Goal: Navigation & Orientation: Find specific page/section

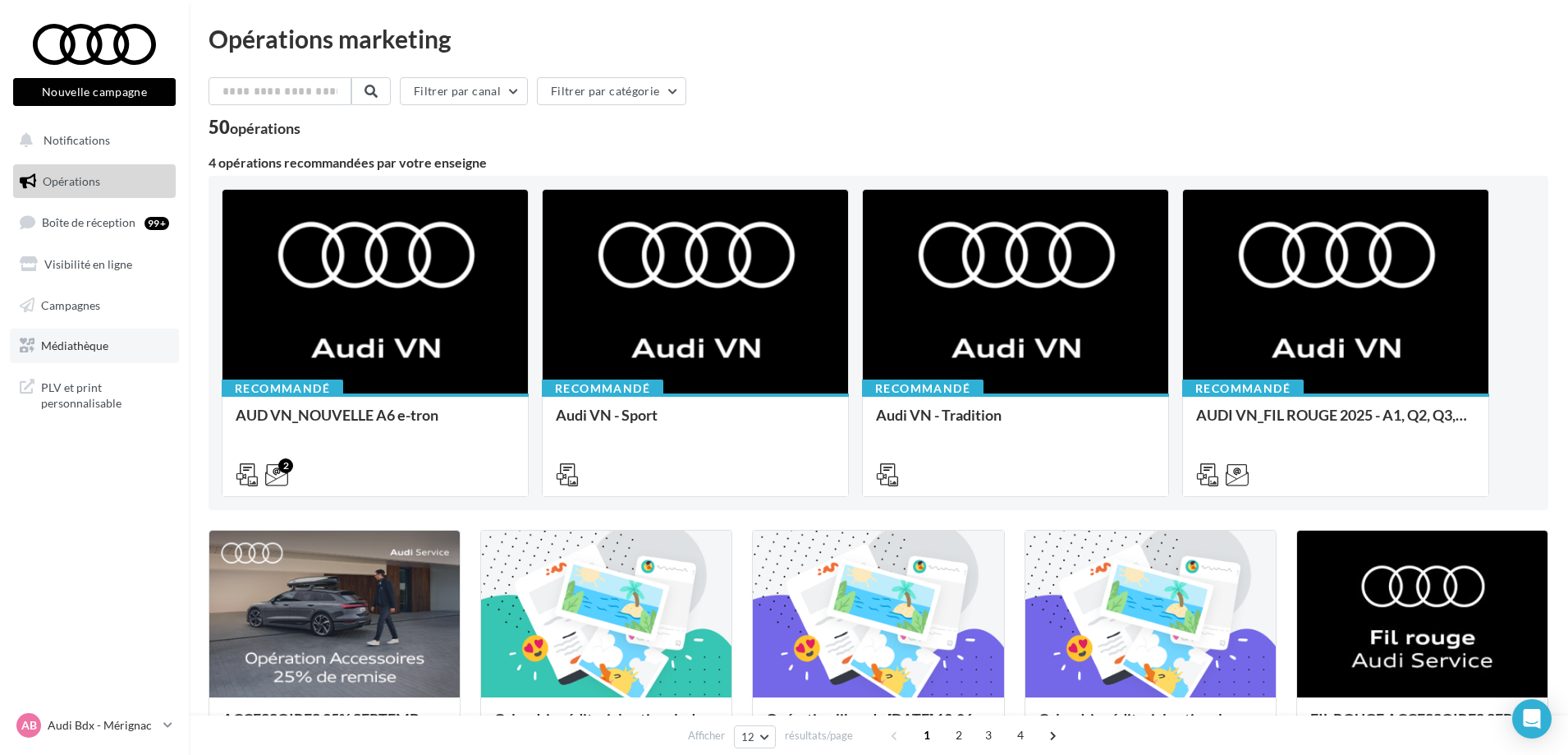
click at [88, 338] on span "Médiathèque" at bounding box center [74, 345] width 67 height 14
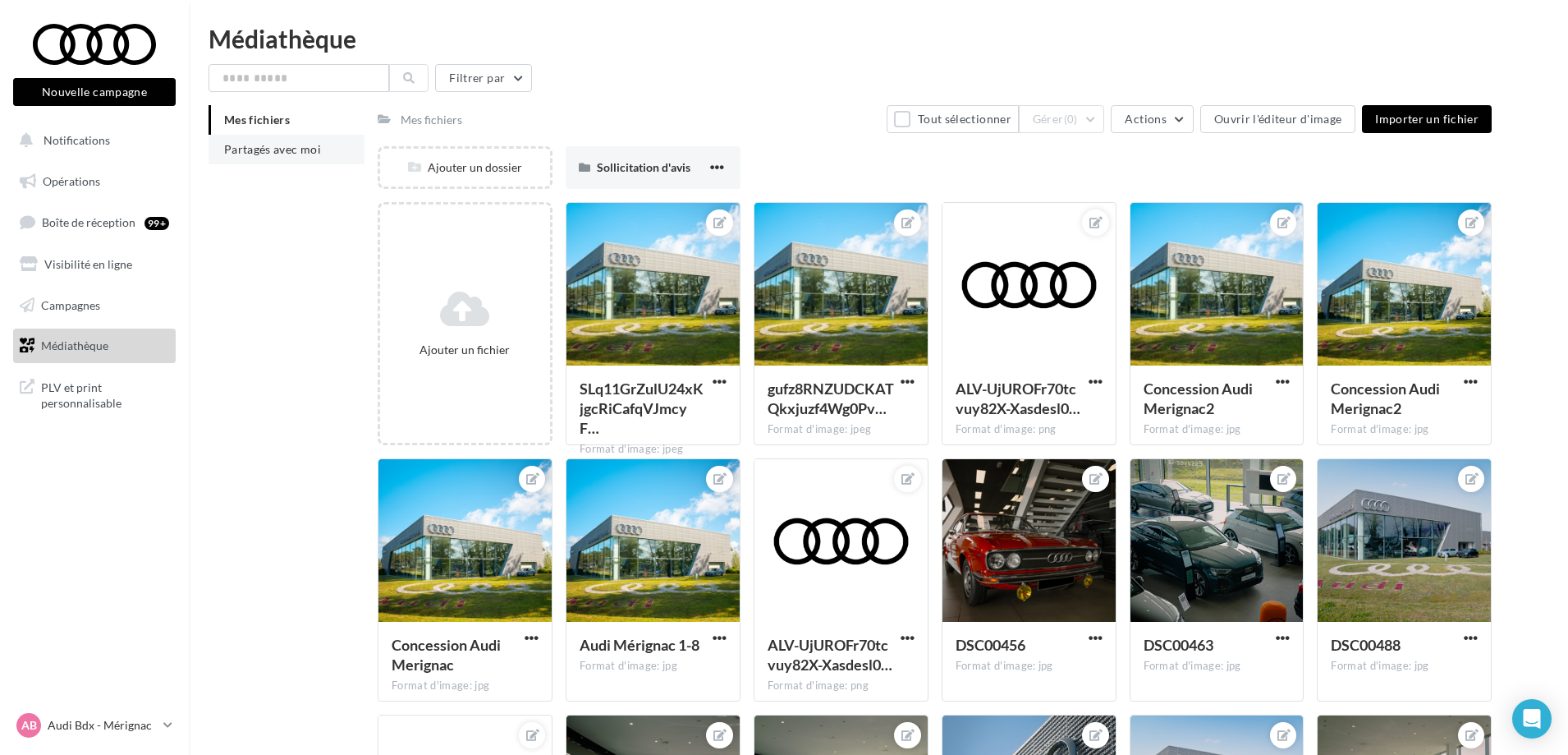
click at [252, 146] on span "Partagés avec moi" at bounding box center [273, 149] width 97 height 14
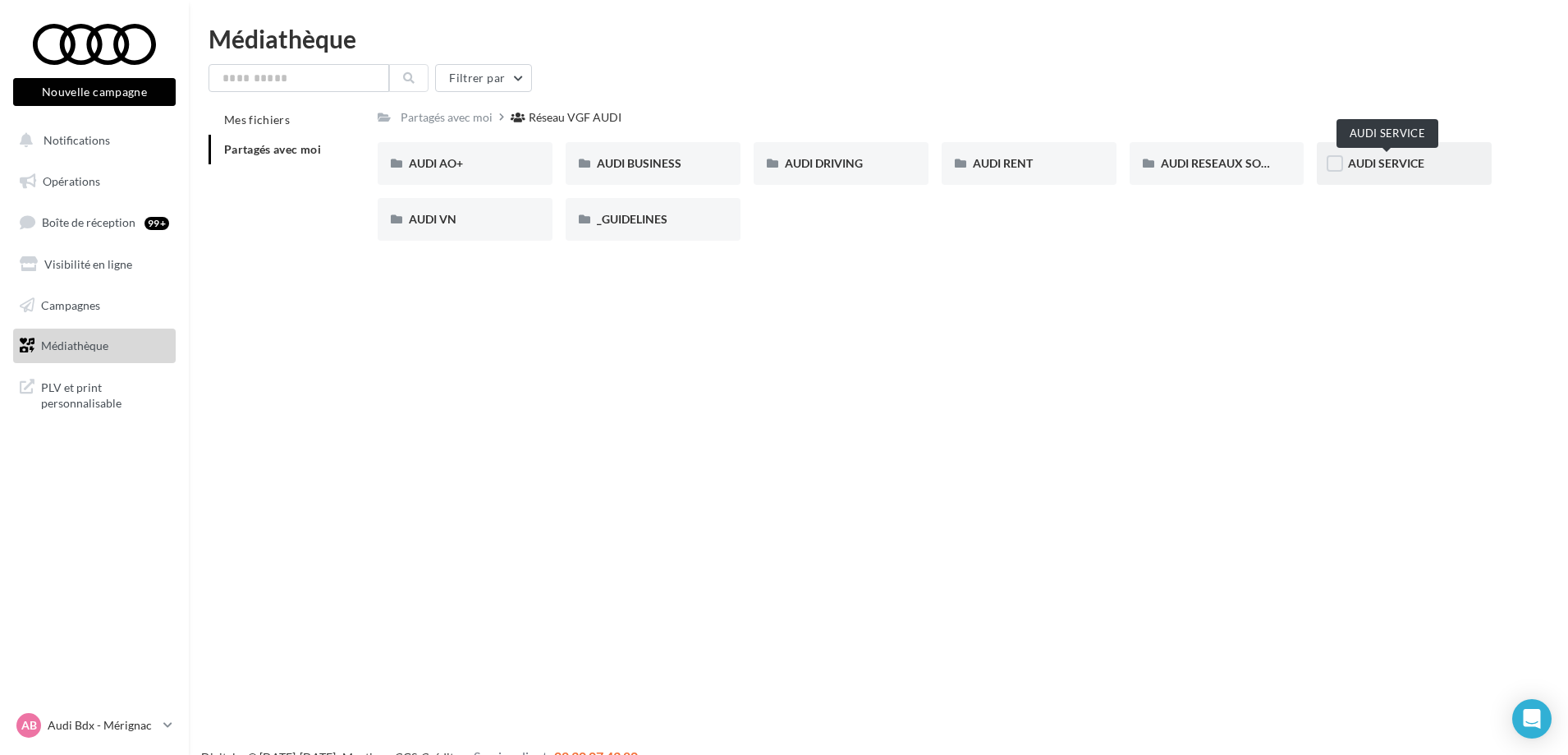
click at [1404, 161] on span "AUDI SERVICE" at bounding box center [1385, 163] width 76 height 14
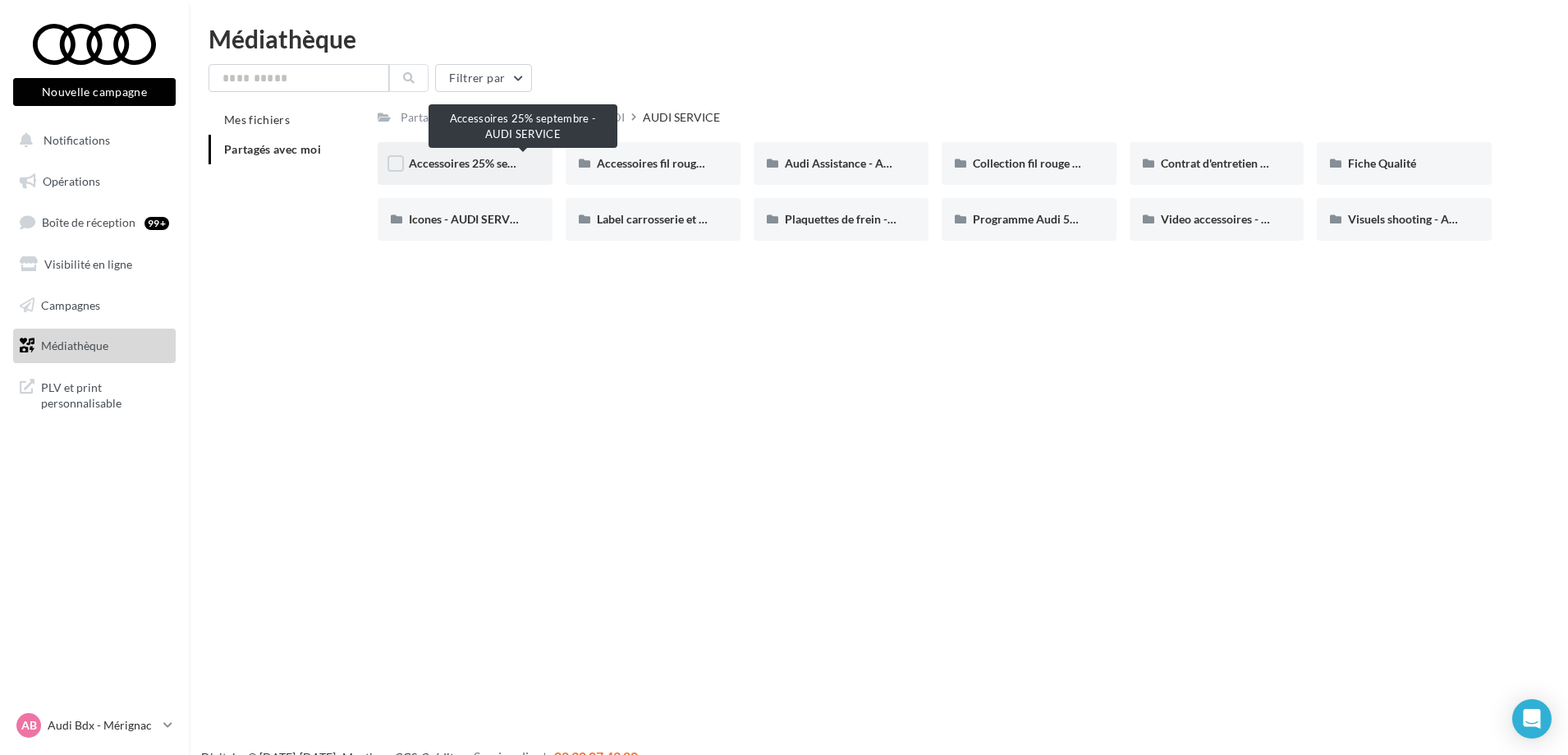
click at [480, 166] on span "Accessoires 25% septembre - AUDI SERVICE" at bounding box center [522, 163] width 227 height 14
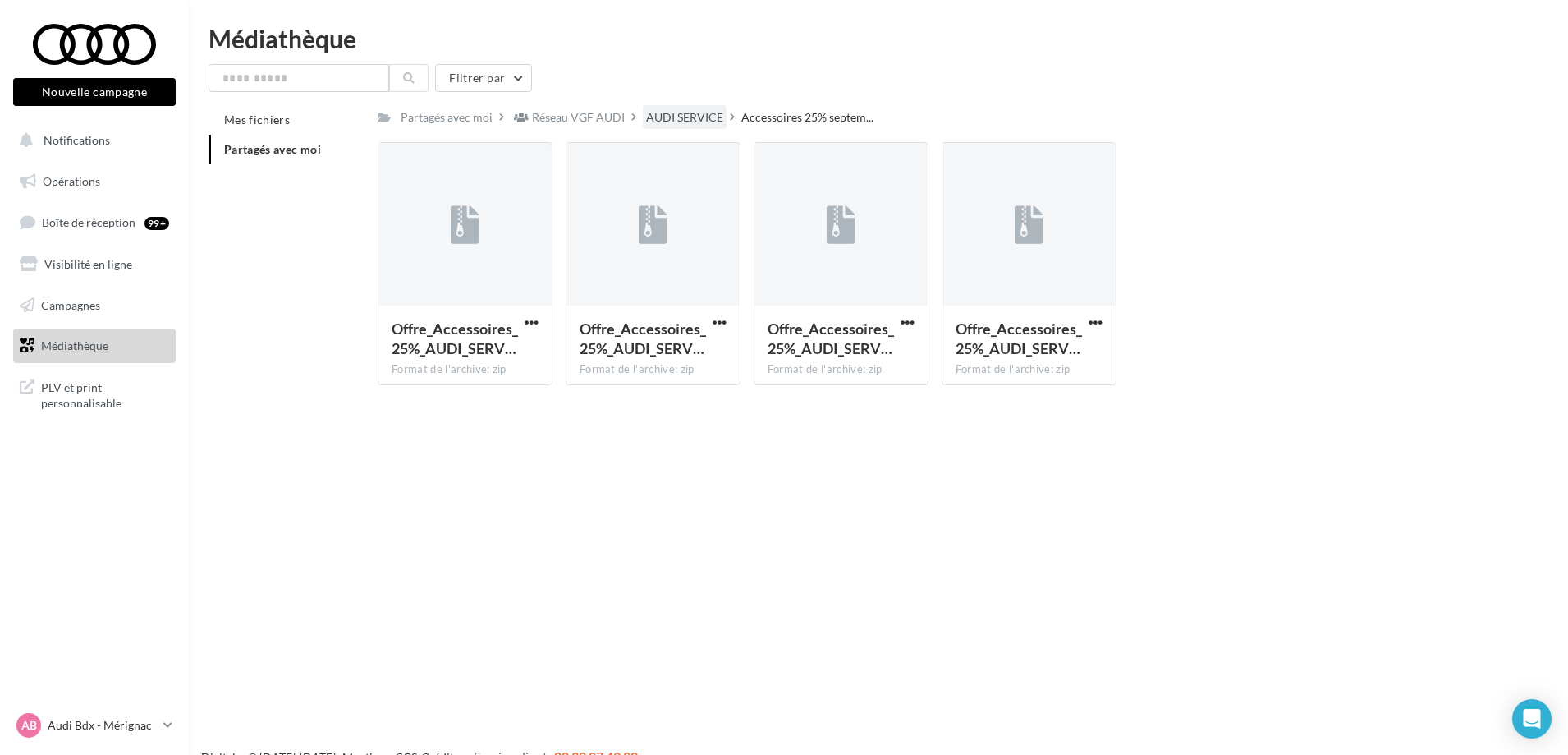
click at [649, 115] on div "AUDI SERVICE" at bounding box center [684, 117] width 77 height 17
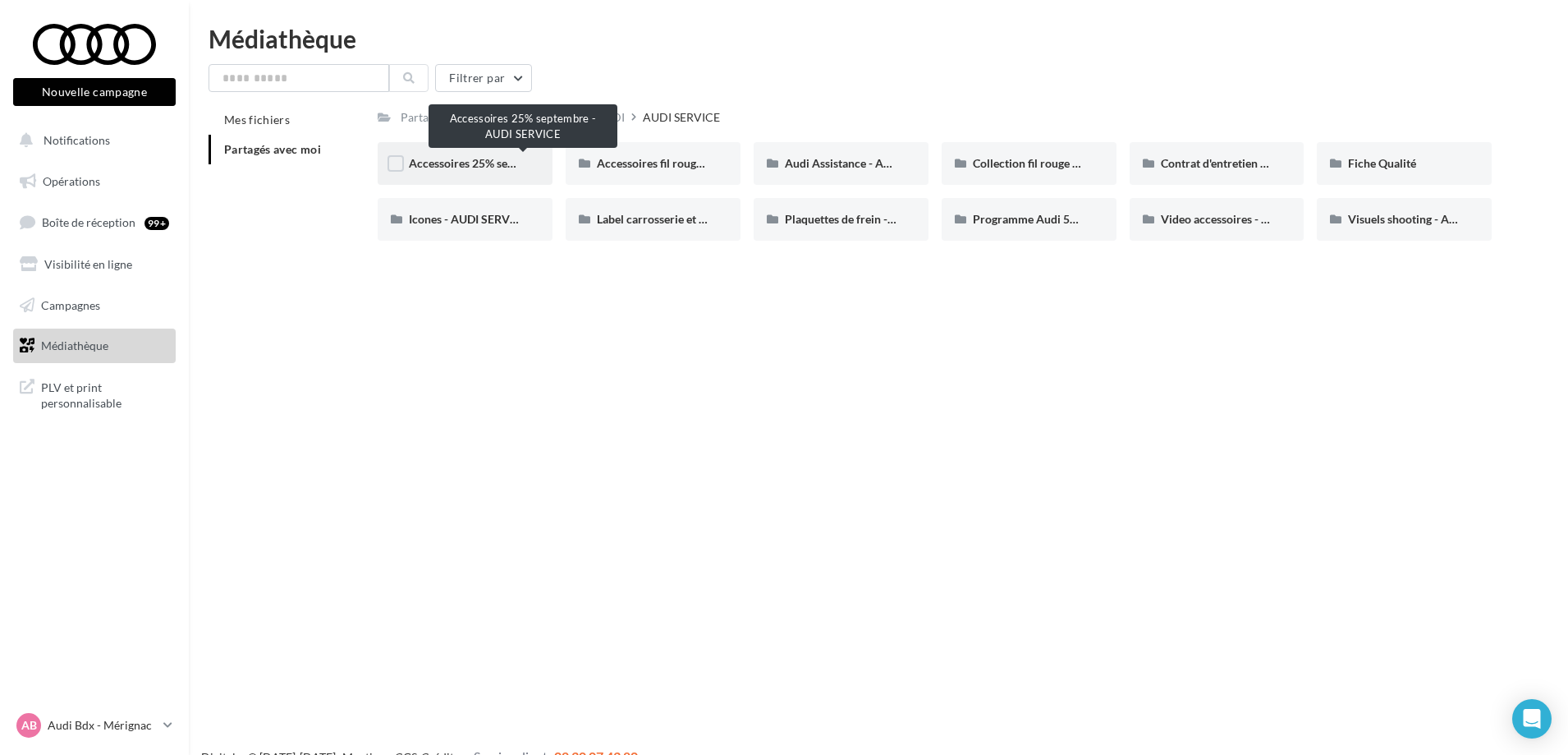
click at [482, 169] on span "Accessoires 25% septembre - AUDI SERVICE" at bounding box center [522, 163] width 227 height 14
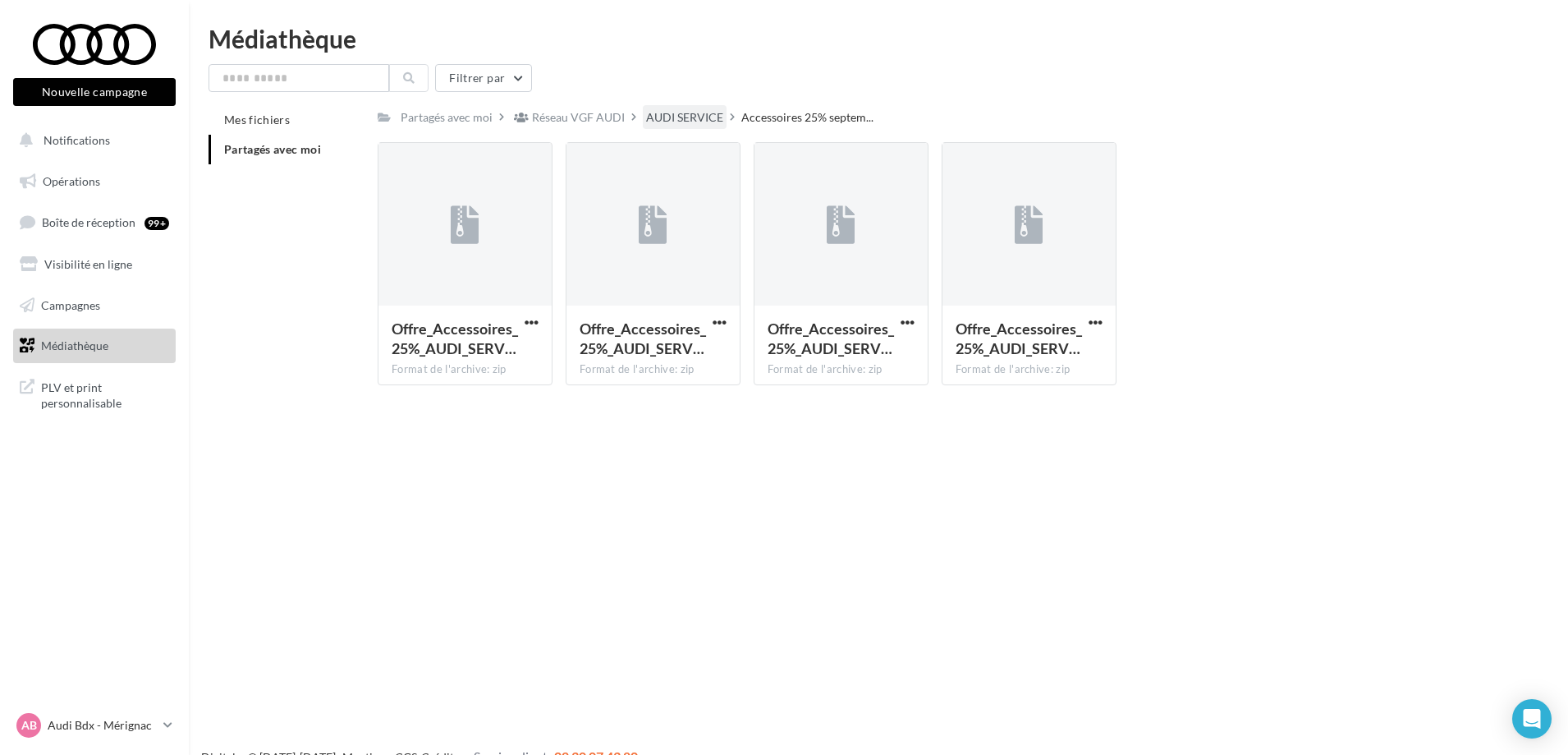
click at [660, 117] on div "AUDI SERVICE" at bounding box center [684, 117] width 77 height 17
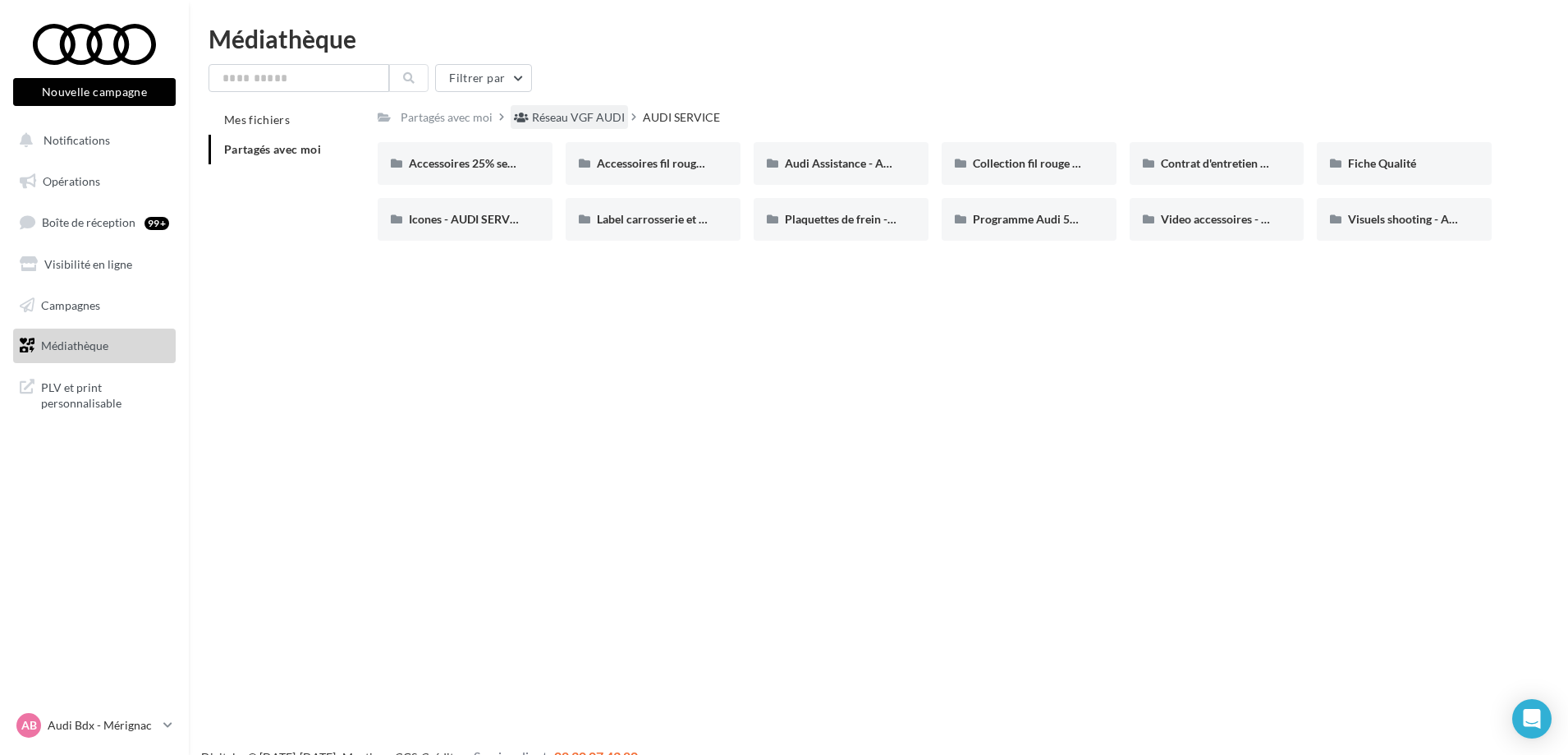
click at [564, 113] on div "Réseau VGF AUDI" at bounding box center [578, 117] width 93 height 17
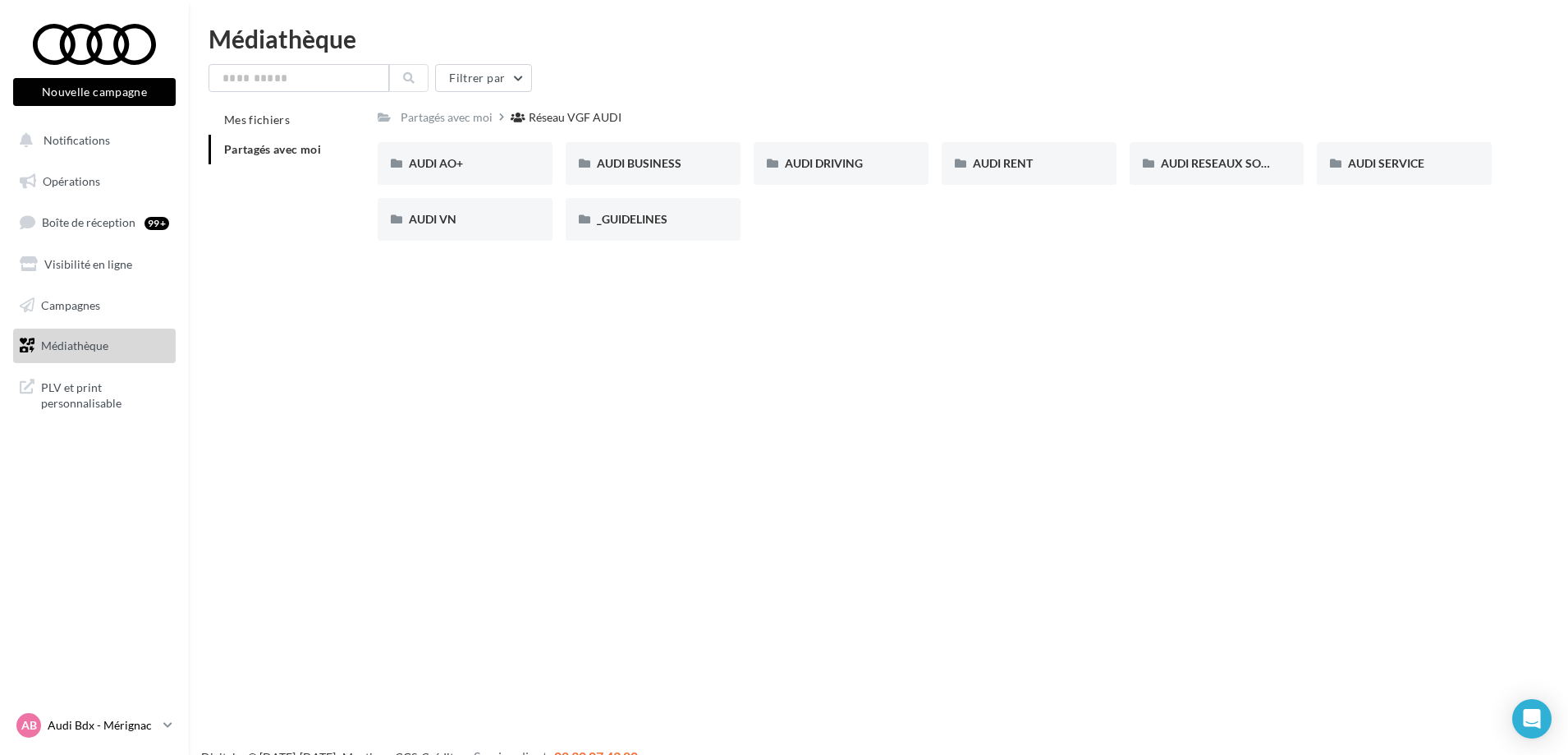
click at [149, 731] on p "Audi Bdx - Mérignac" at bounding box center [101, 724] width 109 height 17
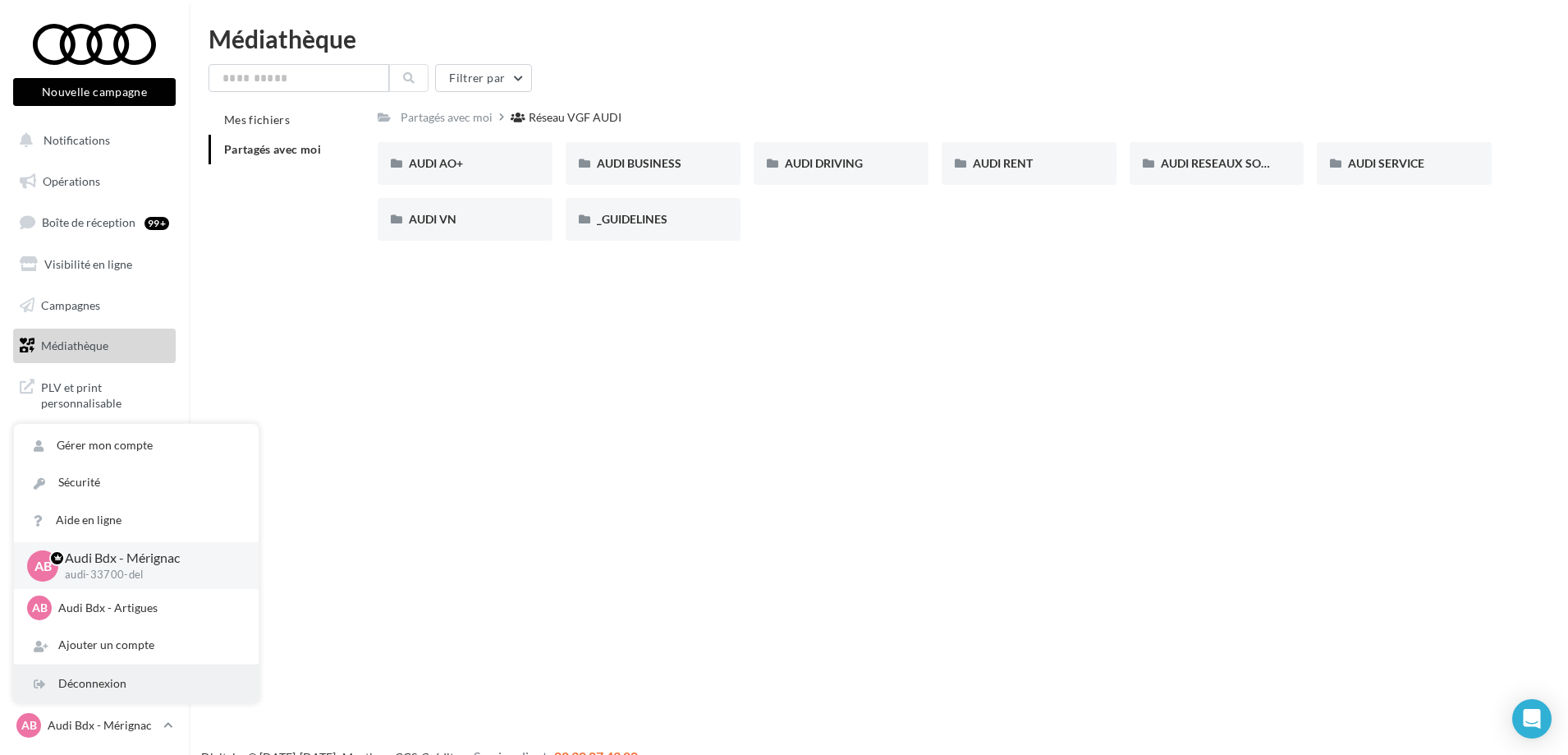
click at [142, 684] on div "Déconnexion" at bounding box center [136, 683] width 245 height 37
